Goal: Task Accomplishment & Management: Manage account settings

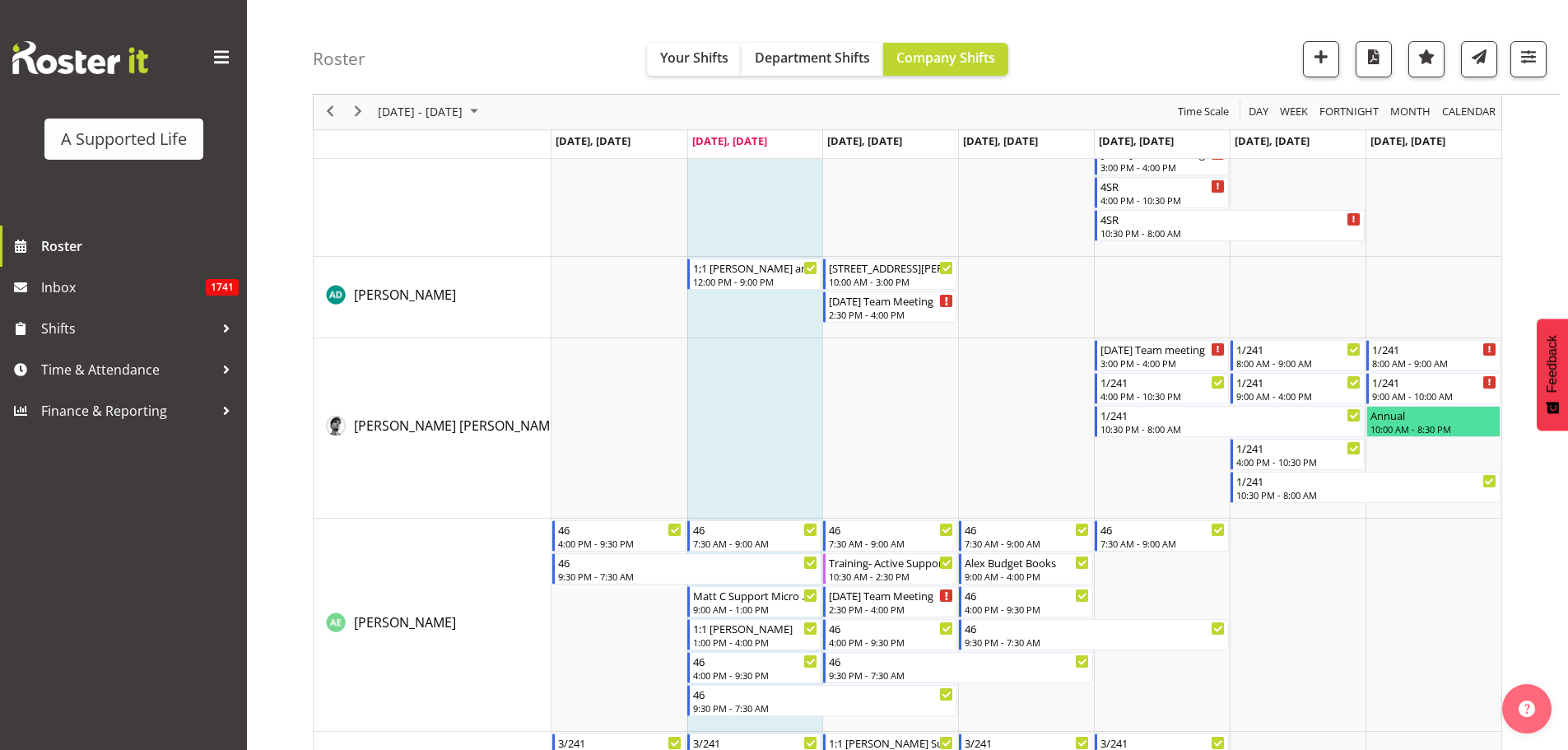
scroll to position [549, 0]
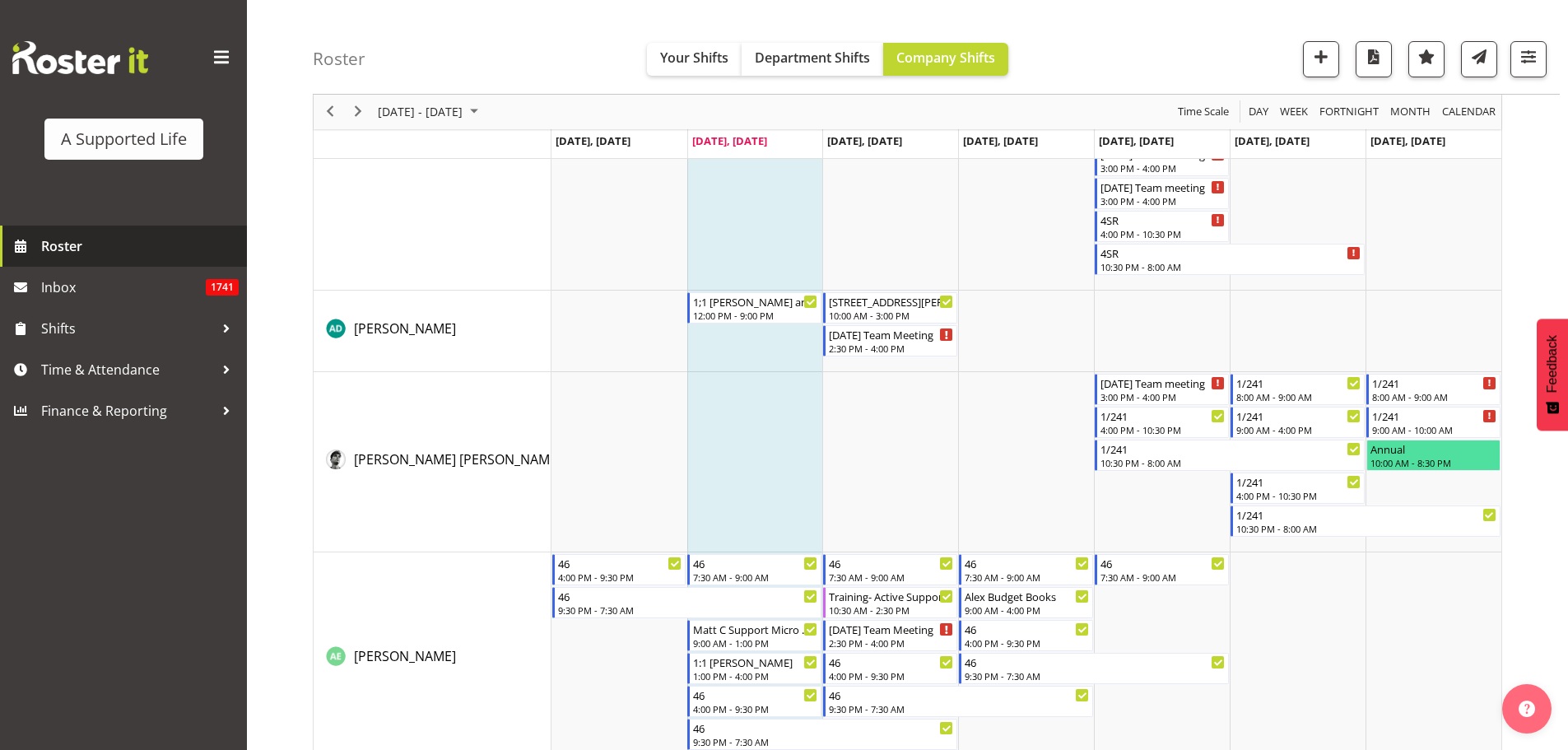
click at [105, 248] on span "Roster" at bounding box center [140, 247] width 197 height 25
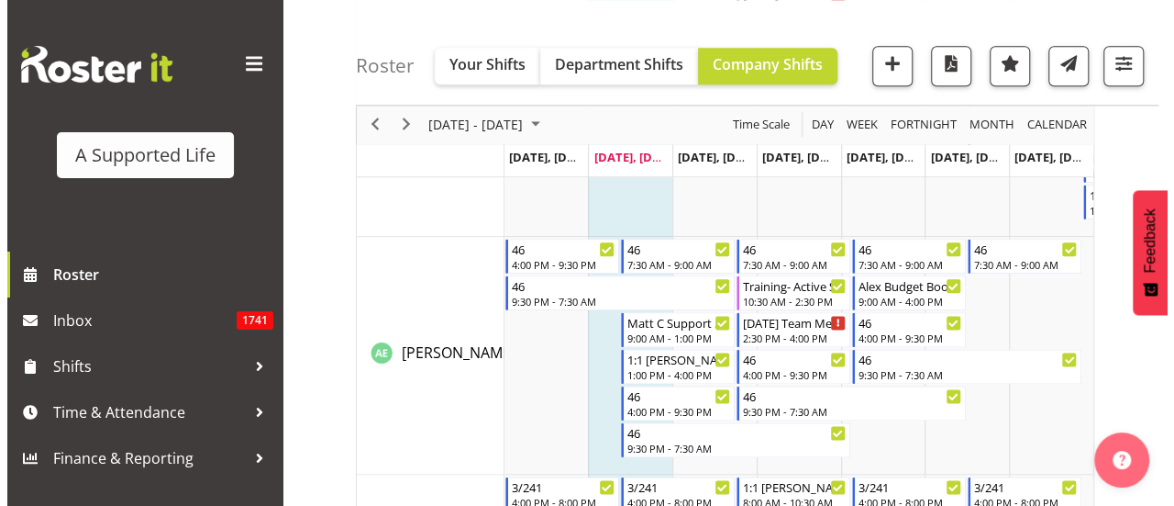
scroll to position [978, 0]
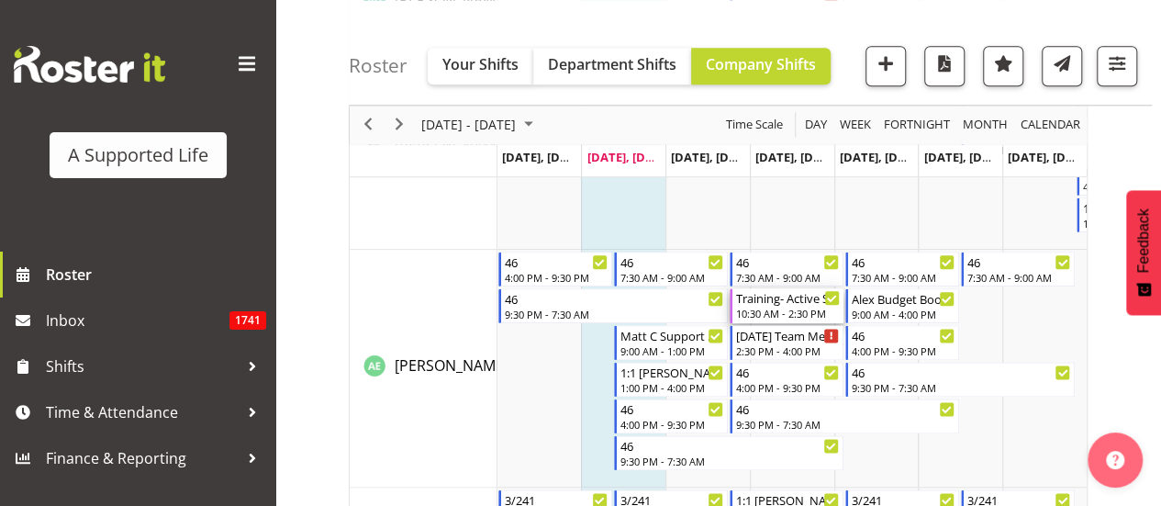
click at [808, 309] on div "10:30 AM - 2:30 PM" at bounding box center [788, 313] width 104 height 15
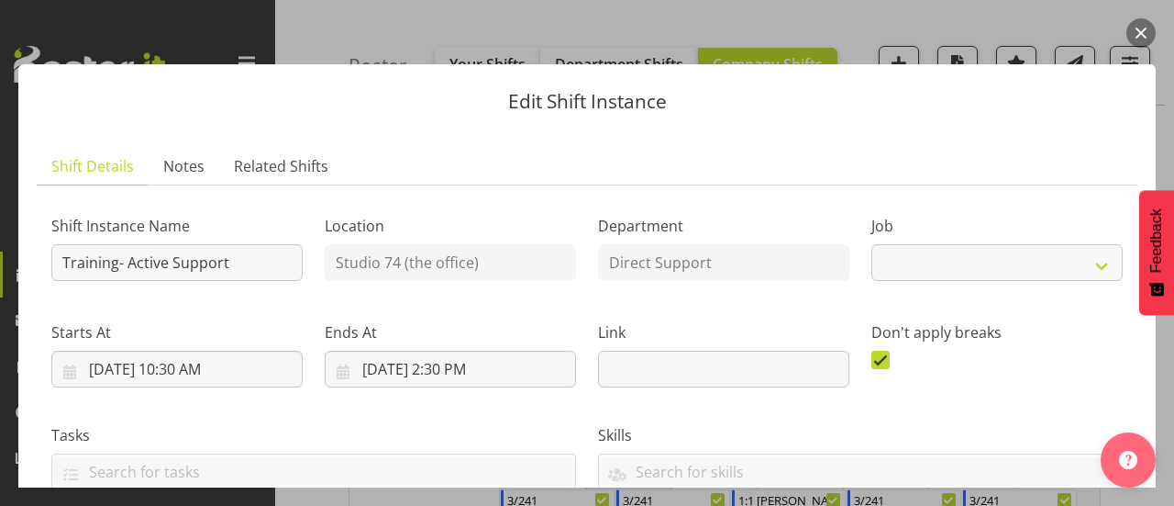
select select "4112"
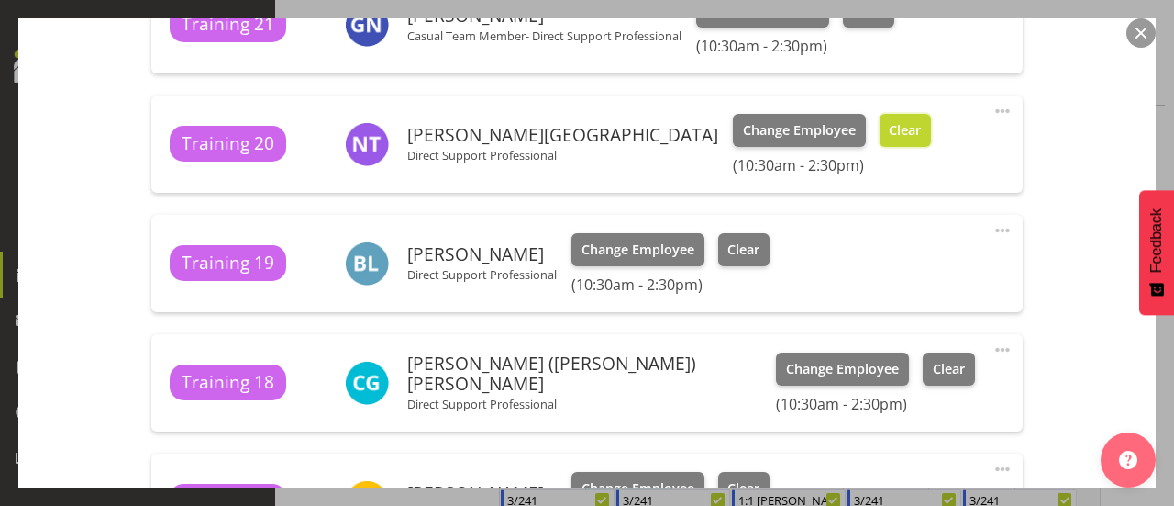
click at [889, 131] on span "Clear" at bounding box center [905, 130] width 32 height 20
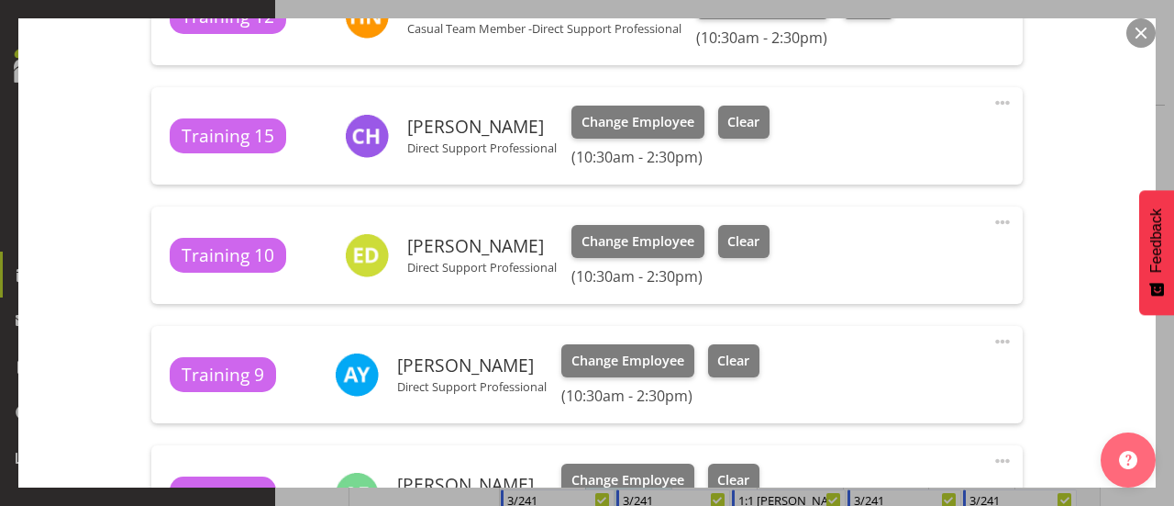
scroll to position [1957, 0]
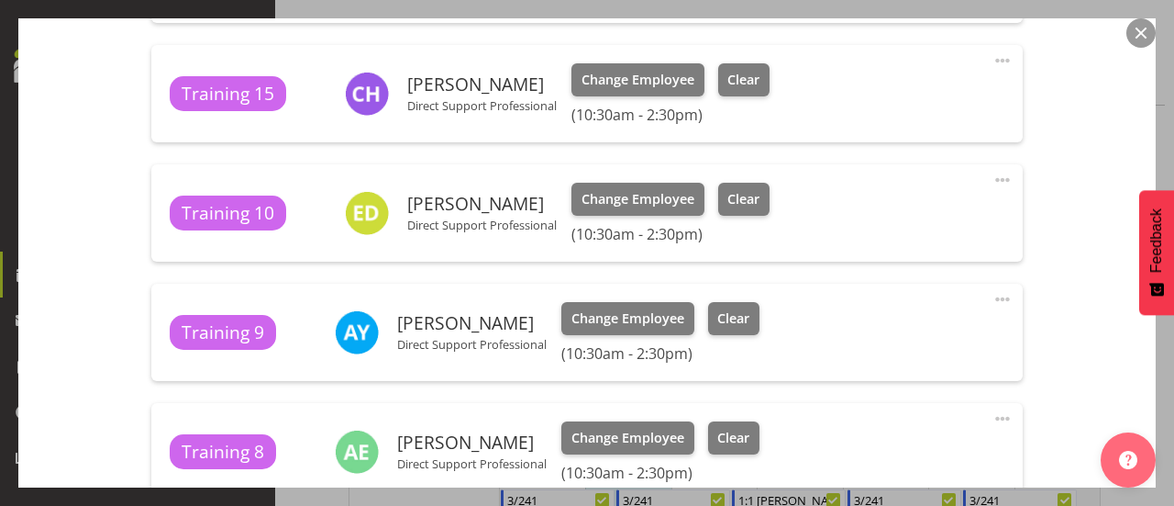
click at [829, 315] on div "Training 9 Amy Yang Direct Support Professional Change Employee Clear (10:30am …" at bounding box center [587, 332] width 834 height 61
click at [751, 319] on button "Clear" at bounding box center [734, 318] width 52 height 33
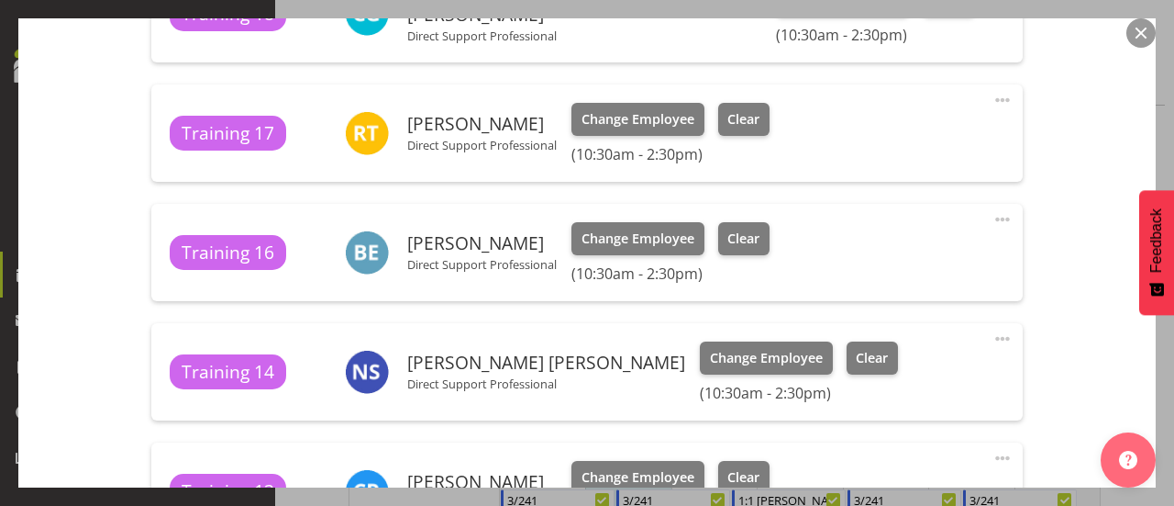
scroll to position [1189, 0]
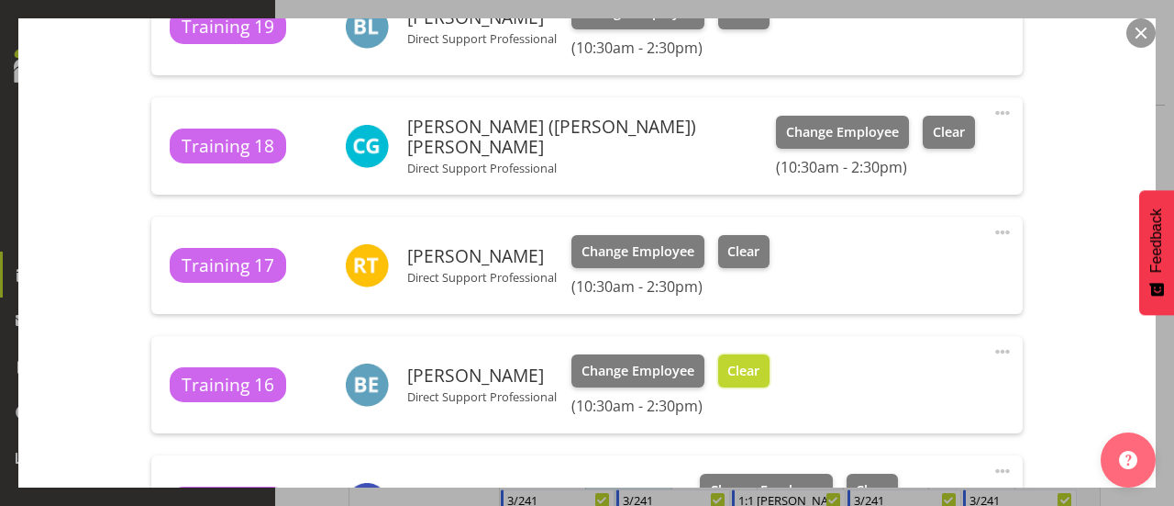
click at [756, 365] on span "Clear" at bounding box center [744, 371] width 32 height 20
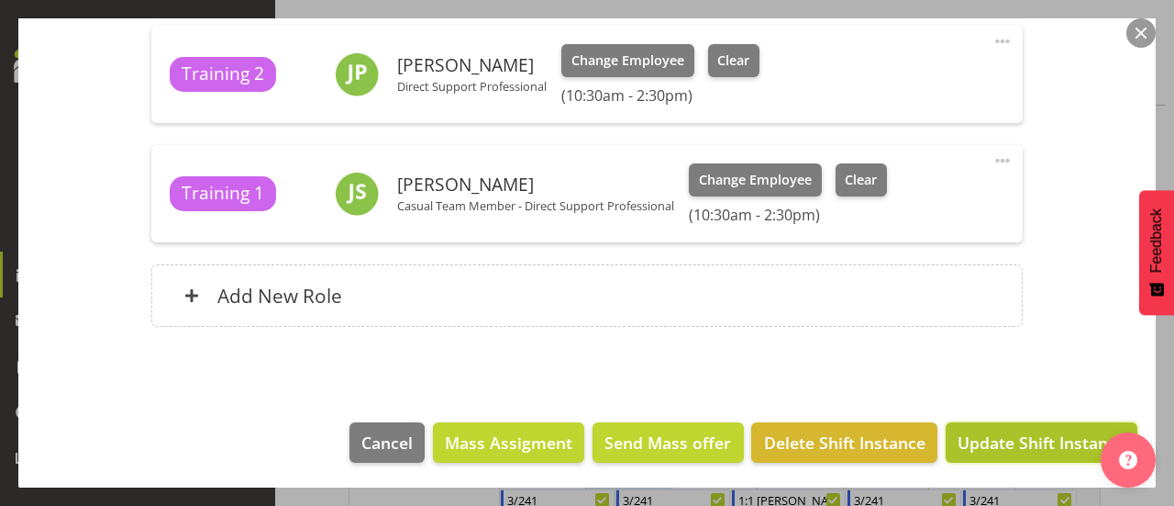
click at [982, 439] on span "Update Shift Instance" at bounding box center [1042, 442] width 168 height 24
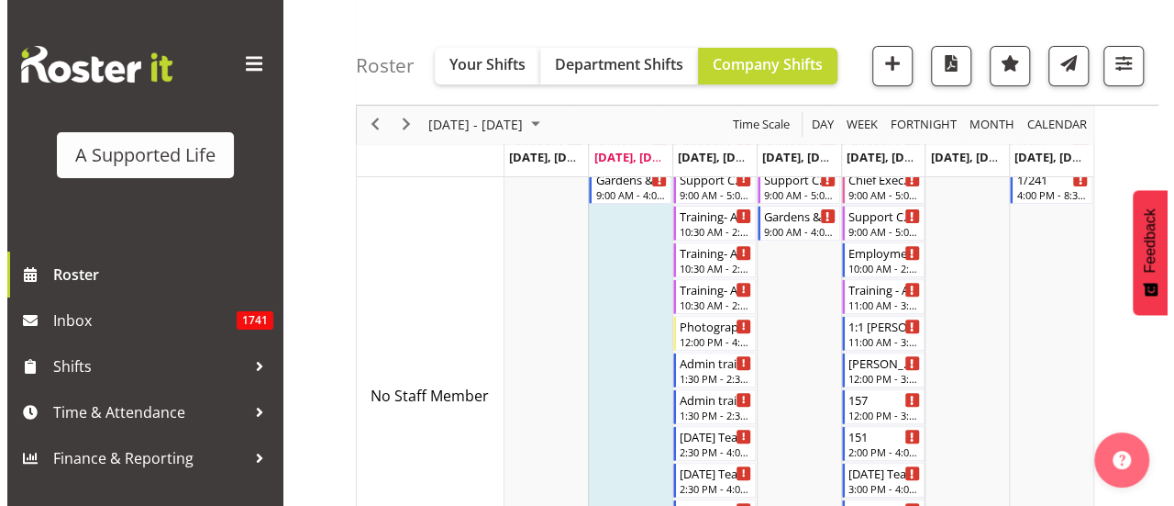
scroll to position [244, 0]
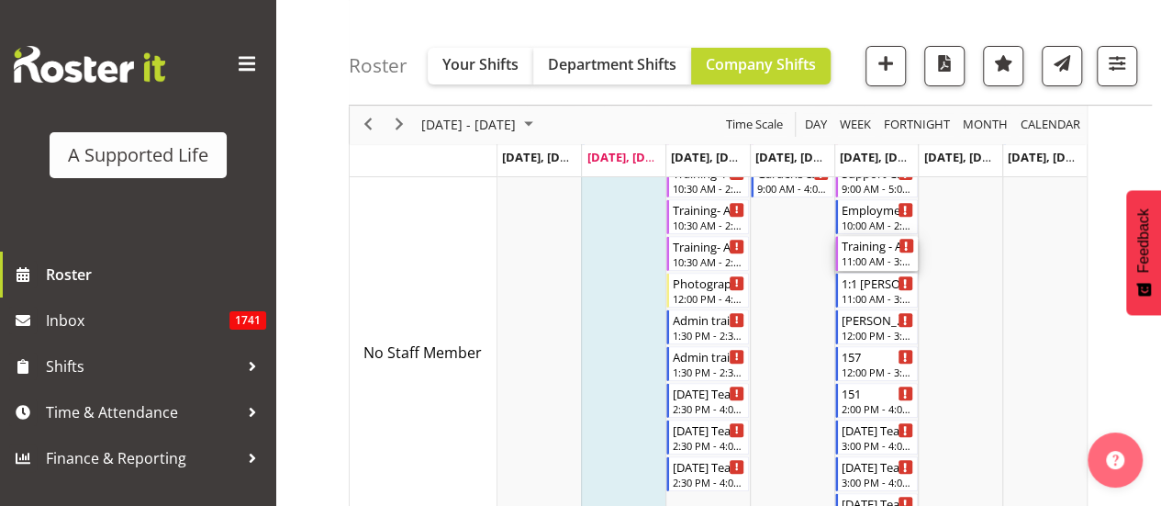
click at [881, 250] on div "Training - Active support" at bounding box center [877, 245] width 72 height 18
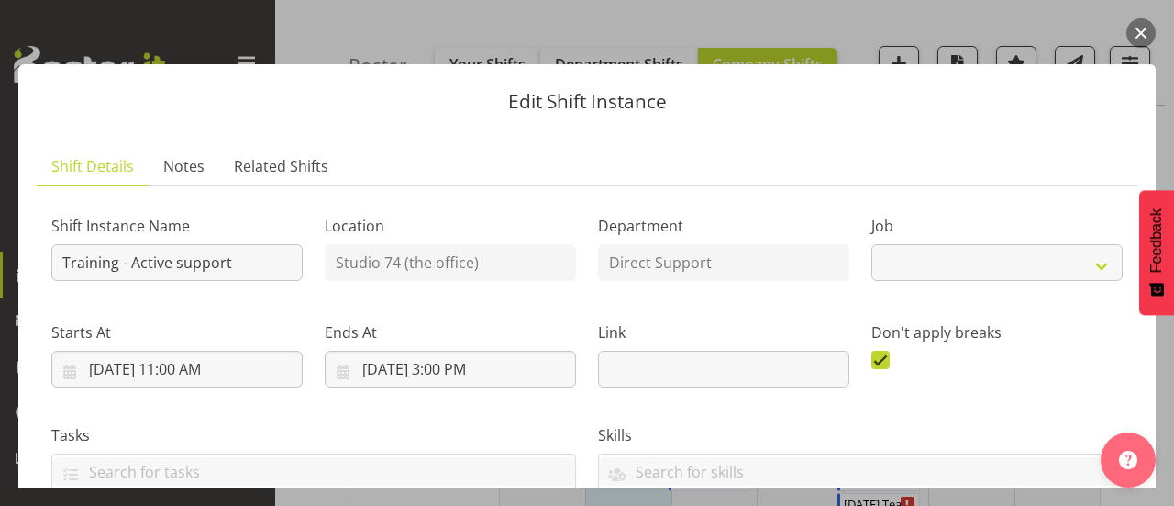
select select "4112"
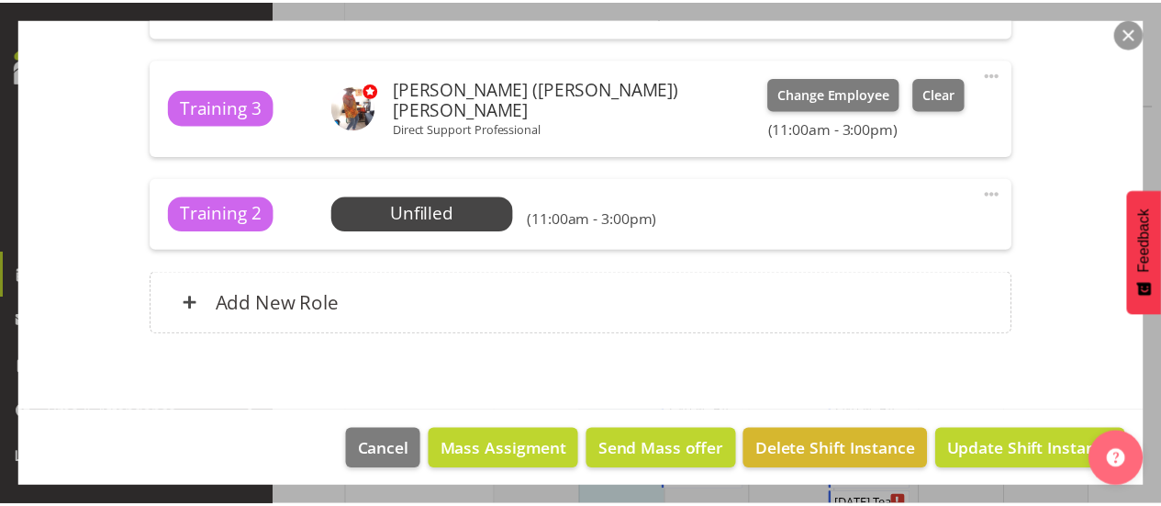
scroll to position [2454, 0]
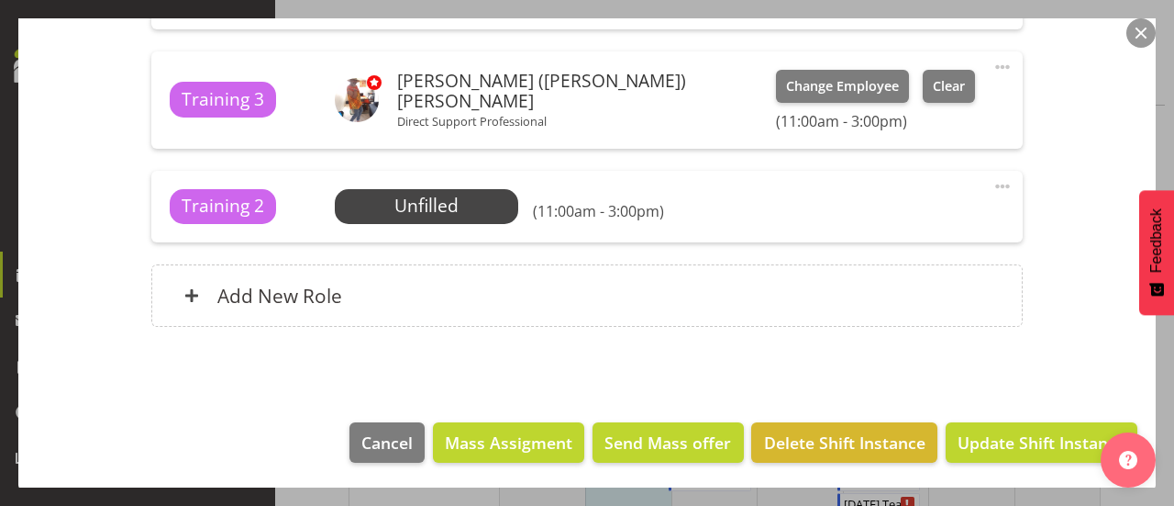
click at [1130, 28] on button "button" at bounding box center [1141, 32] width 29 height 29
